Goal: Use online tool/utility: Use online tool/utility

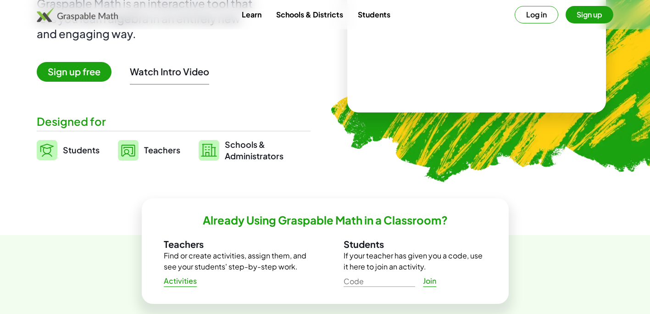
scroll to position [140, 0]
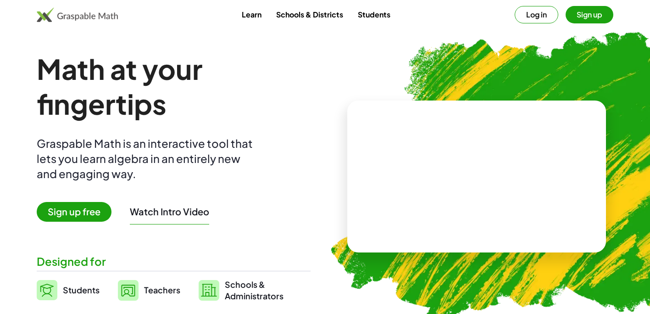
click at [530, 14] on button "Log in" at bounding box center [537, 14] width 44 height 17
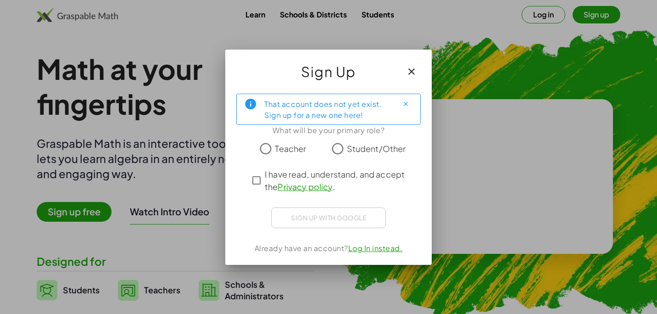
click at [359, 141] on label "Student/Other" at bounding box center [376, 148] width 59 height 18
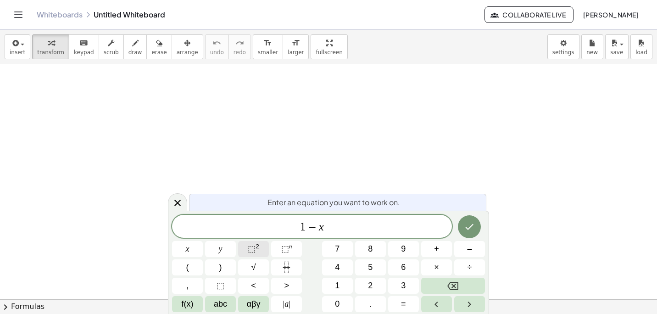
click at [252, 251] on span "⬚" at bounding box center [252, 248] width 8 height 9
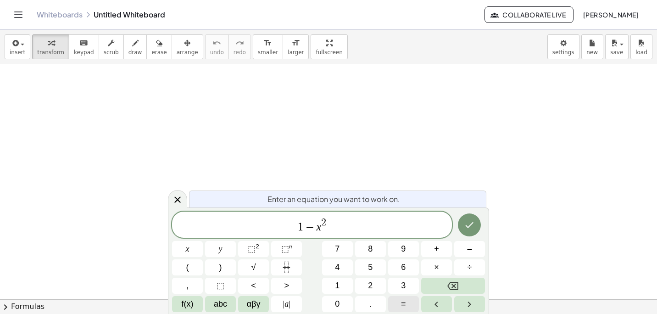
click at [404, 302] on span "=" at bounding box center [403, 304] width 5 height 12
click at [341, 300] on button "0" at bounding box center [337, 304] width 31 height 16
click at [474, 226] on icon "Done" at bounding box center [469, 224] width 11 height 11
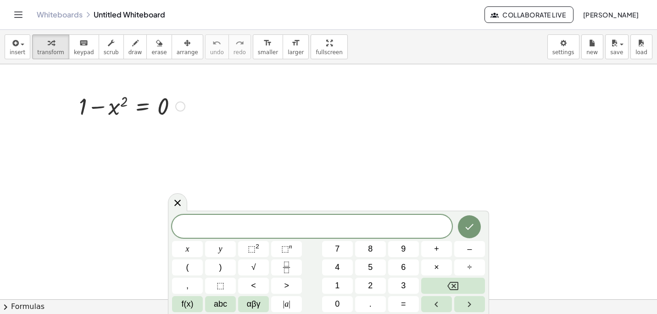
click at [156, 97] on div at bounding box center [131, 105] width 115 height 31
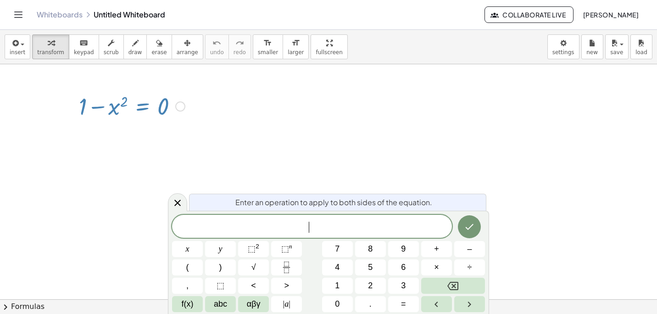
click at [156, 97] on div at bounding box center [131, 105] width 115 height 31
drag, startPoint x: 165, startPoint y: 115, endPoint x: 194, endPoint y: 102, distance: 31.6
drag, startPoint x: 177, startPoint y: 103, endPoint x: 251, endPoint y: 104, distance: 73.9
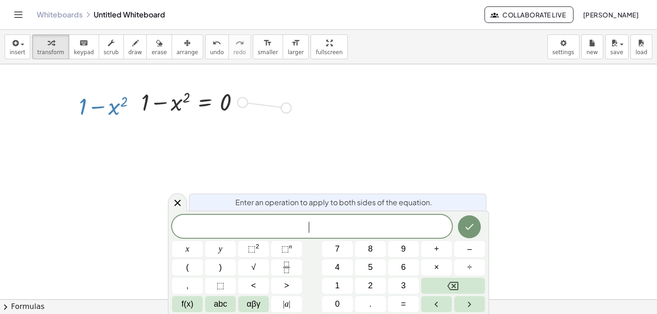
drag, startPoint x: 245, startPoint y: 99, endPoint x: 339, endPoint y: 113, distance: 95.2
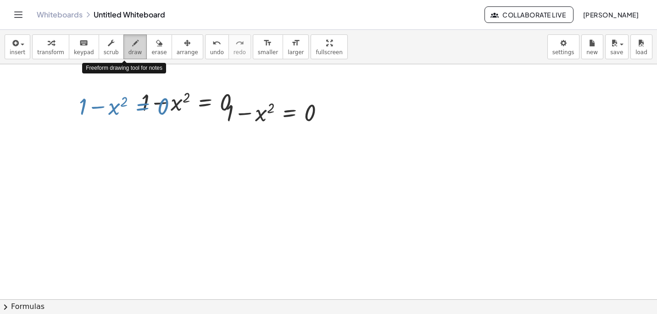
click at [123, 44] on button "draw" at bounding box center [135, 46] width 24 height 25
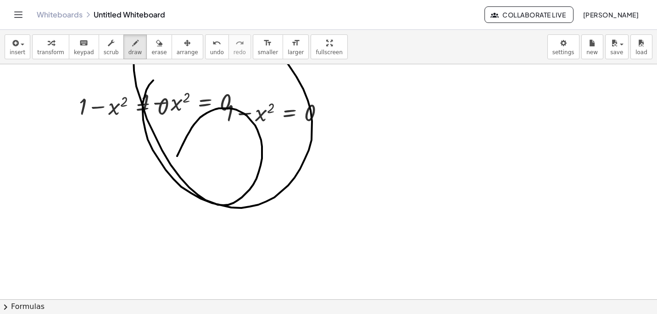
drag, startPoint x: 177, startPoint y: 156, endPoint x: 259, endPoint y: 130, distance: 86.2
